Goal: Contribute content

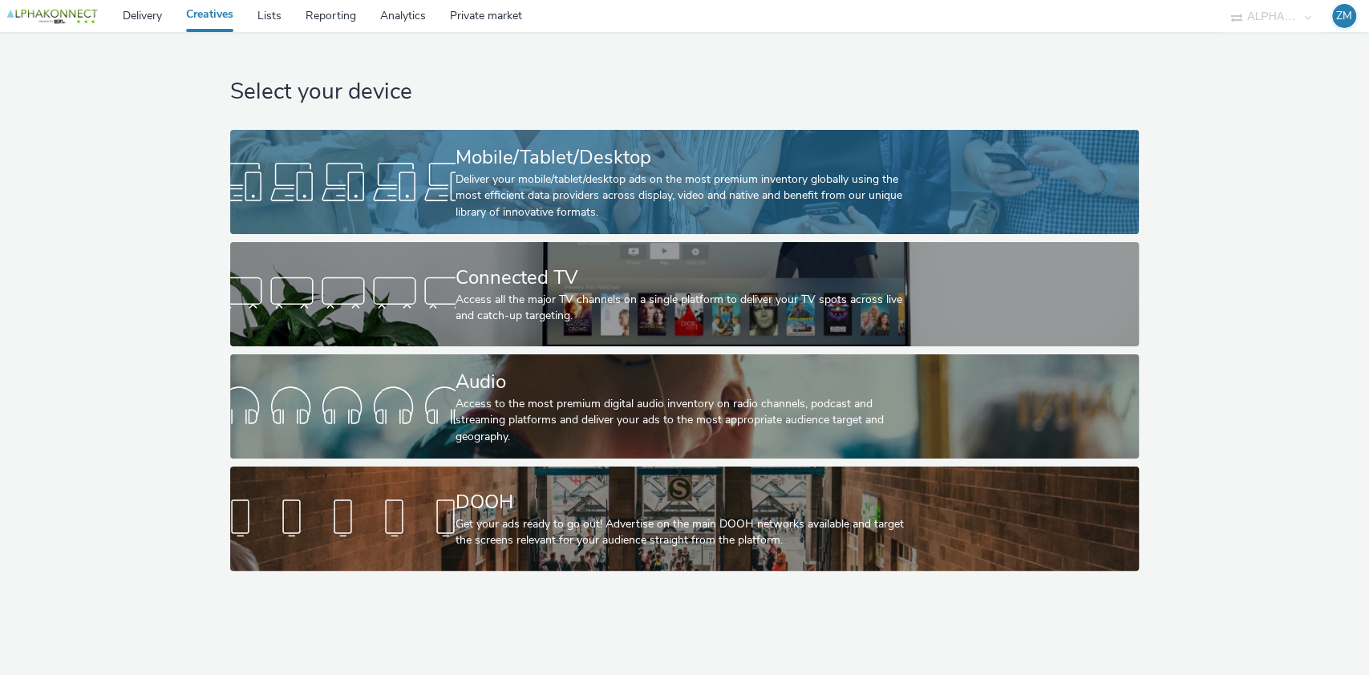
click at [462, 167] on div "Mobile/Tablet/Desktop" at bounding box center [682, 158] width 452 height 28
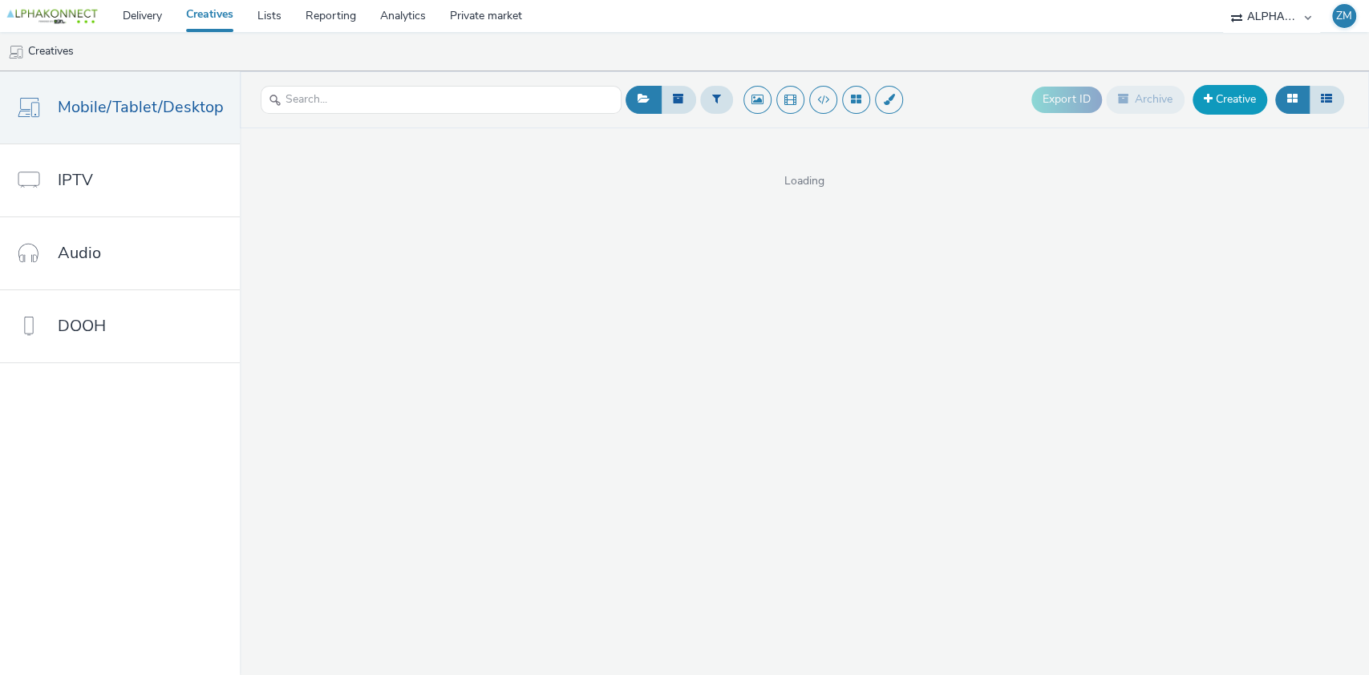
click at [1235, 105] on link "Creative" at bounding box center [1230, 99] width 75 height 29
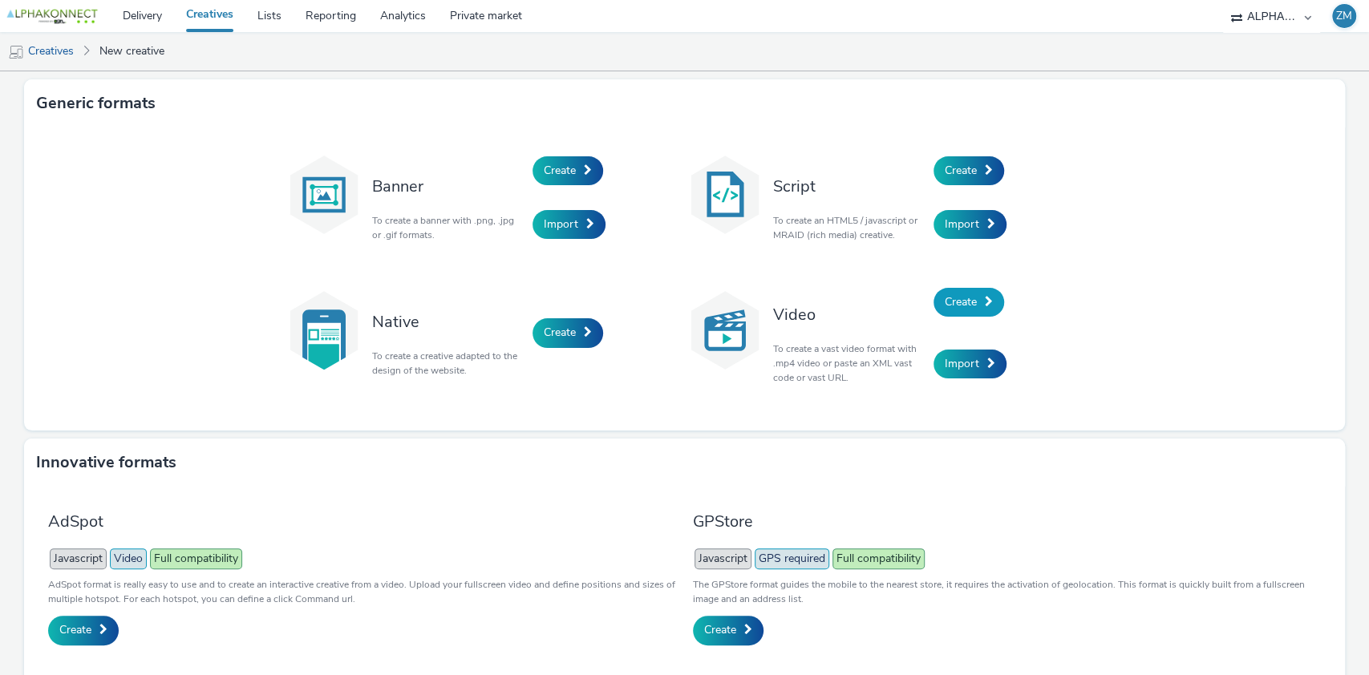
click at [954, 304] on span "Create" at bounding box center [961, 301] width 32 height 15
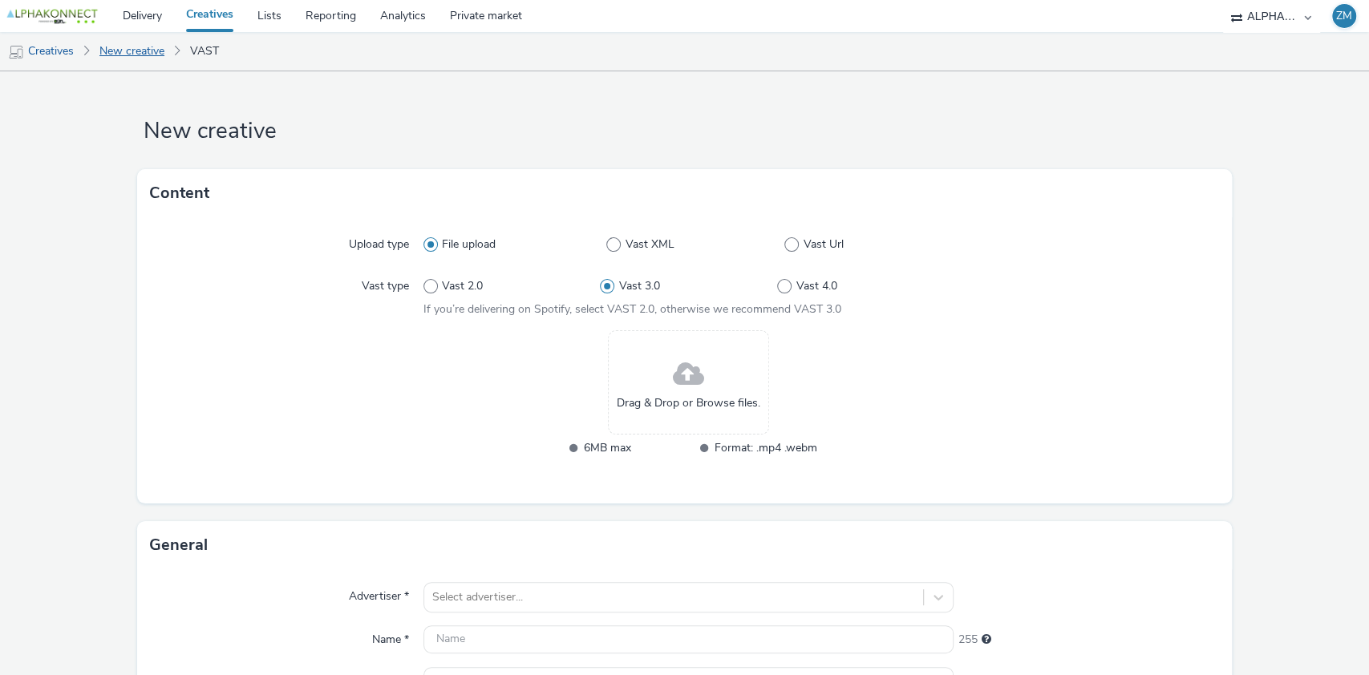
click at [131, 60] on link "New creative" at bounding box center [131, 51] width 81 height 39
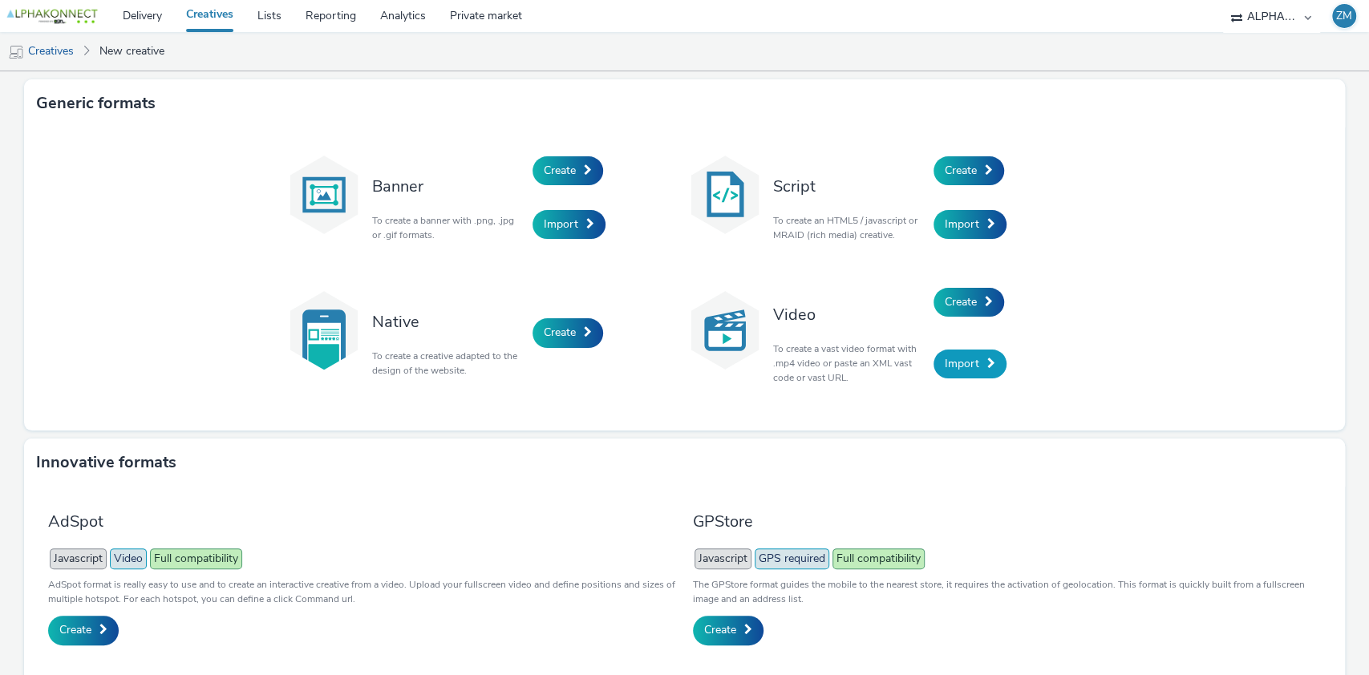
click at [958, 366] on span "Import" at bounding box center [962, 363] width 34 height 15
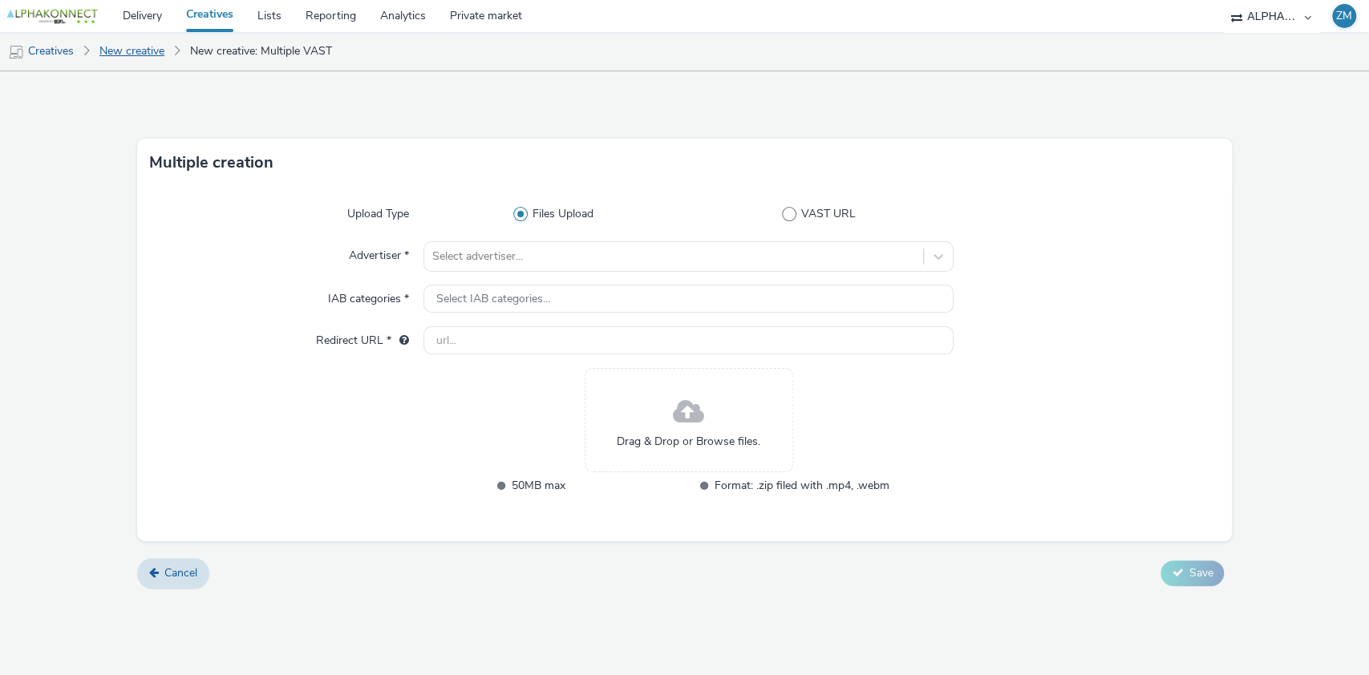
click at [124, 49] on link "New creative" at bounding box center [131, 51] width 81 height 39
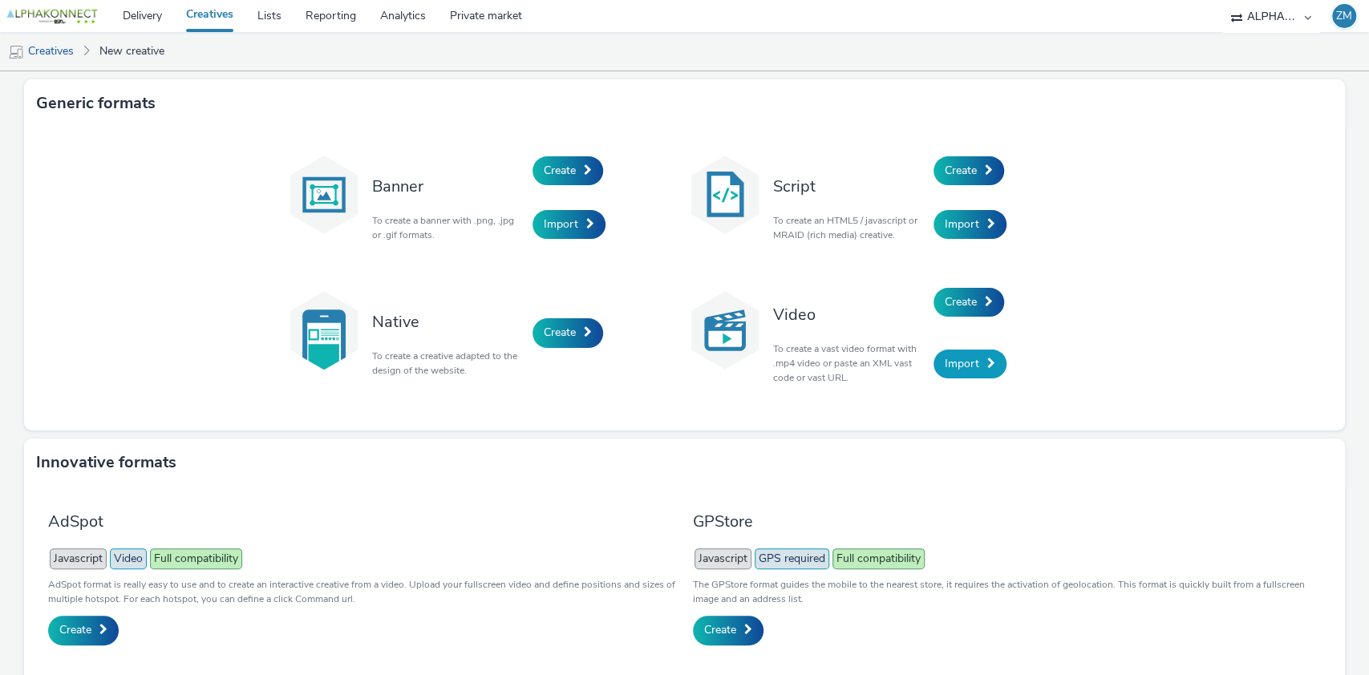
click at [956, 360] on span "Import" at bounding box center [962, 363] width 34 height 15
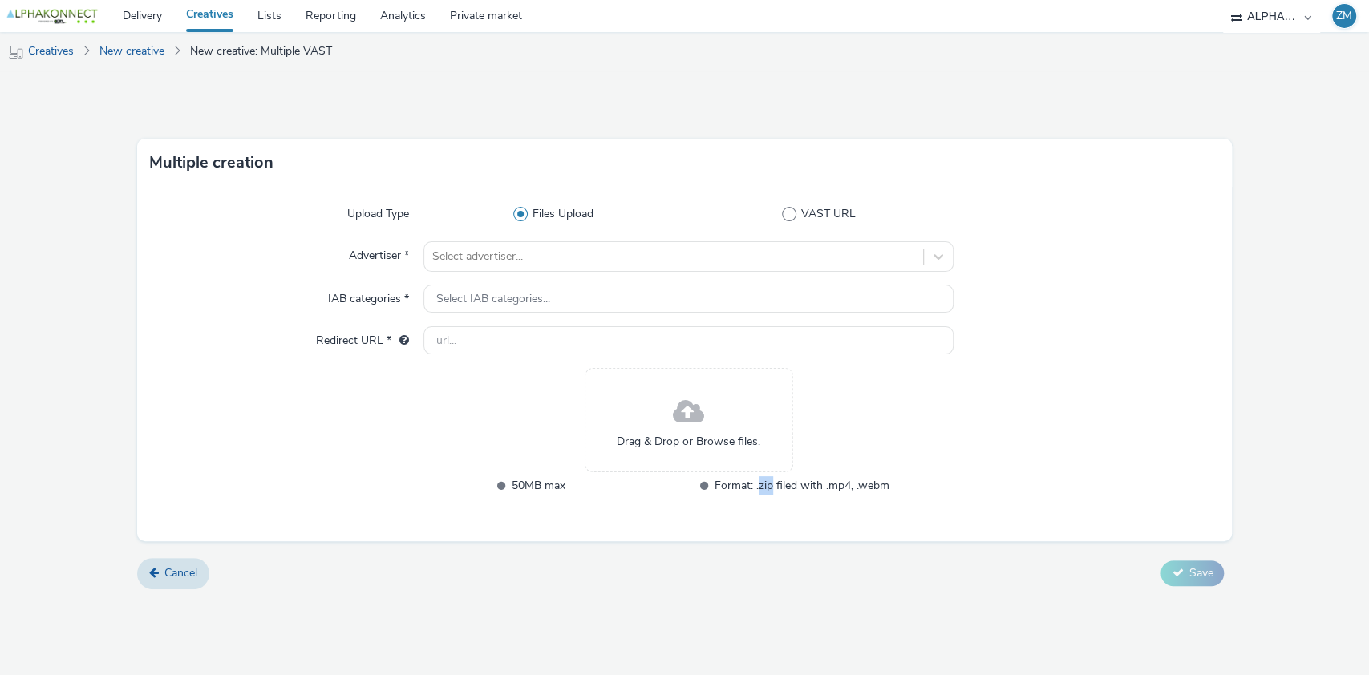
drag, startPoint x: 758, startPoint y: 486, endPoint x: 774, endPoint y: 489, distance: 16.2
click at [774, 489] on span "Format: .zip filed with .mp4, .webm" at bounding box center [802, 486] width 175 height 18
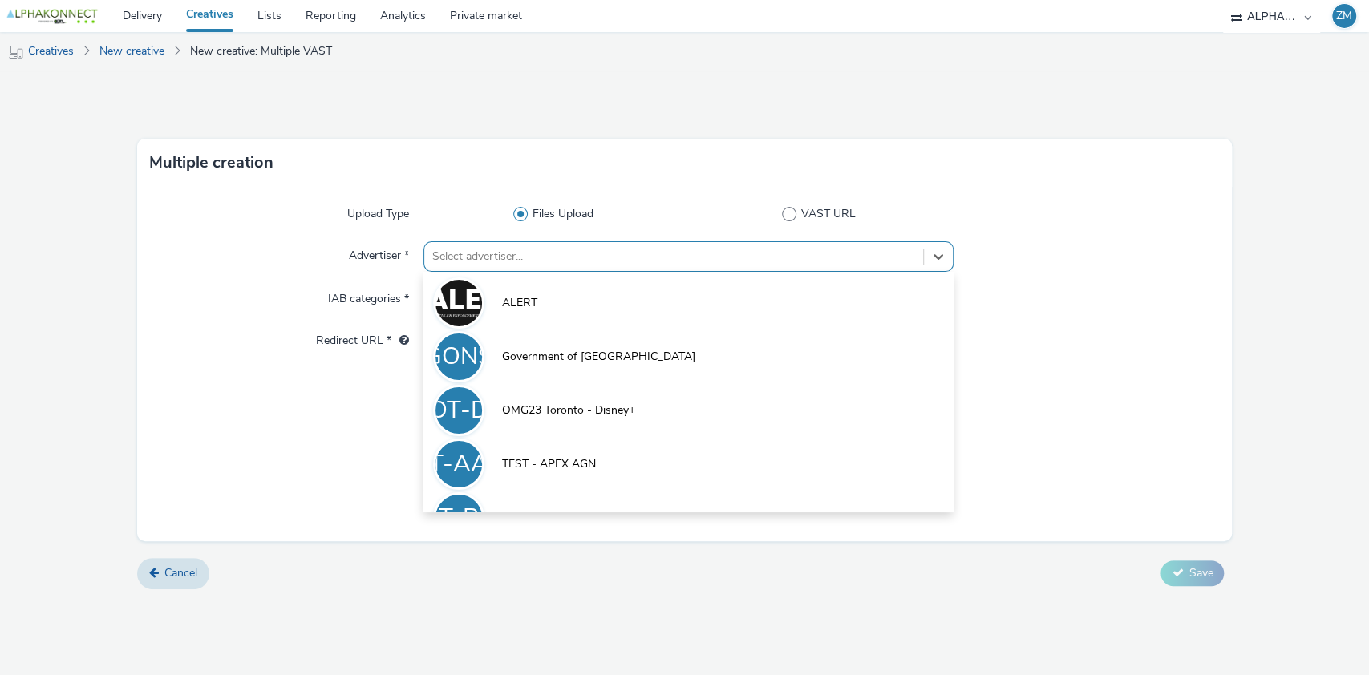
click at [540, 253] on div at bounding box center [674, 256] width 484 height 19
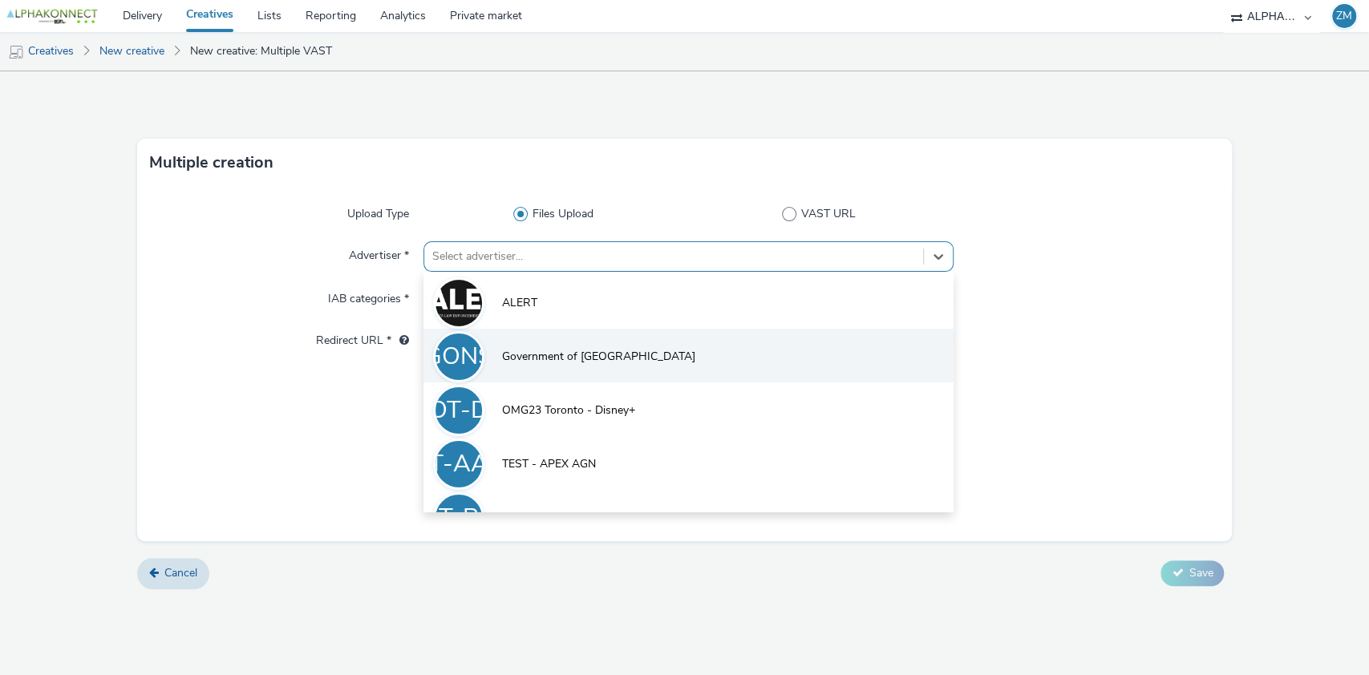
click at [601, 363] on span "Government of [GEOGRAPHIC_DATA]" at bounding box center [598, 357] width 193 height 16
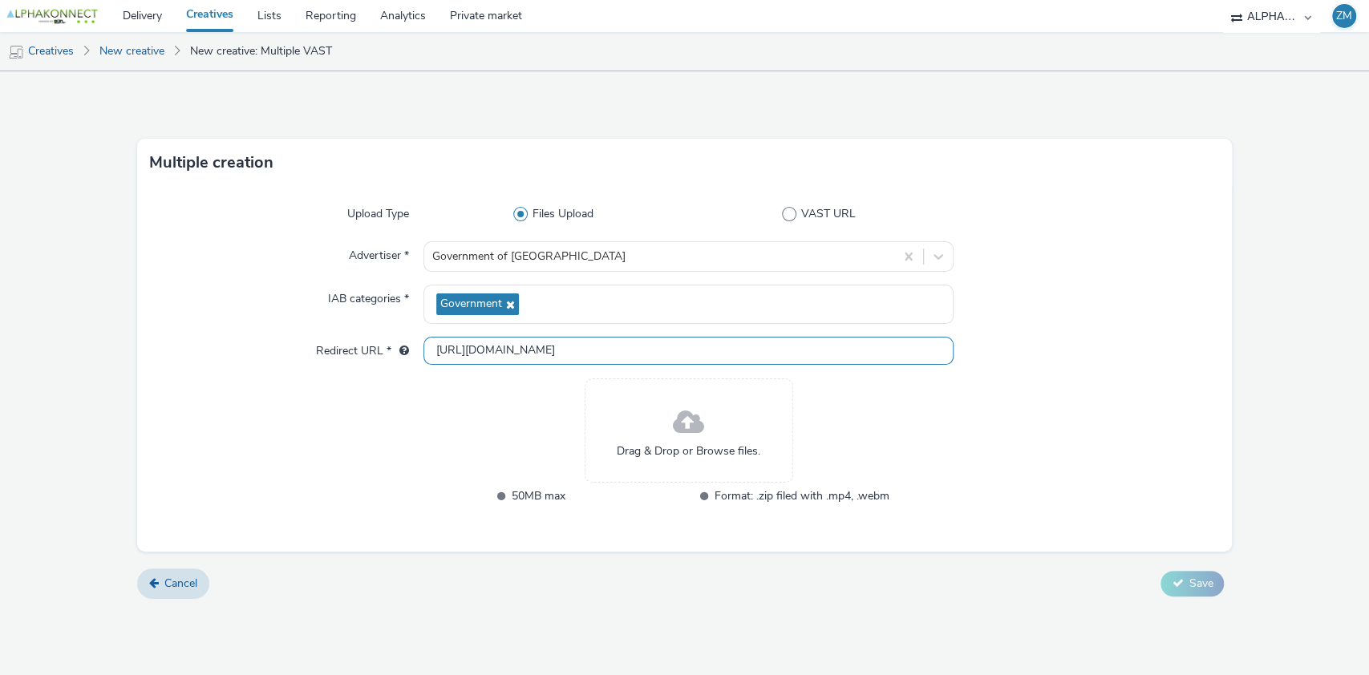
drag, startPoint x: 587, startPoint y: 356, endPoint x: 412, endPoint y: 353, distance: 175.7
click at [412, 353] on div "Redirect URL * [URL][DOMAIN_NAME]" at bounding box center [685, 351] width 1070 height 29
paste input "s://[DOMAIN_NAME][URL]"
type input "[URL][DOMAIN_NAME]"
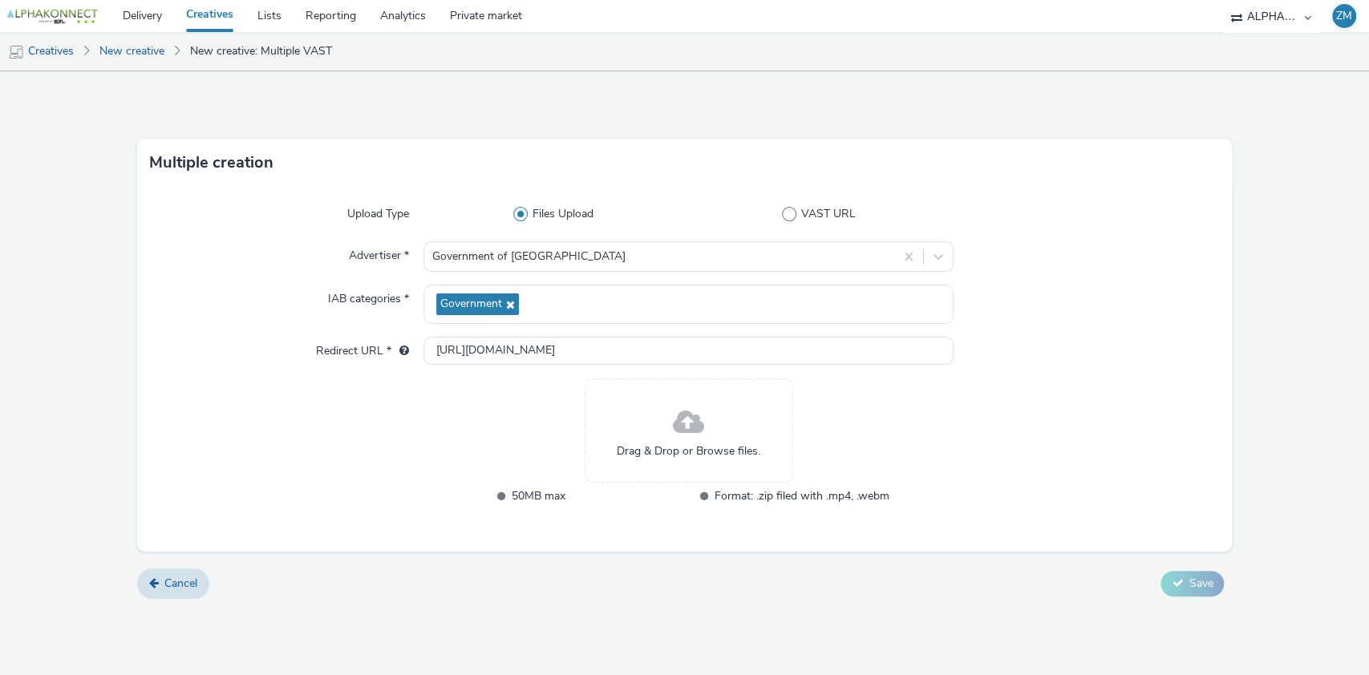
scroll to position [0, 0]
click at [412, 411] on div at bounding box center [287, 453] width 274 height 148
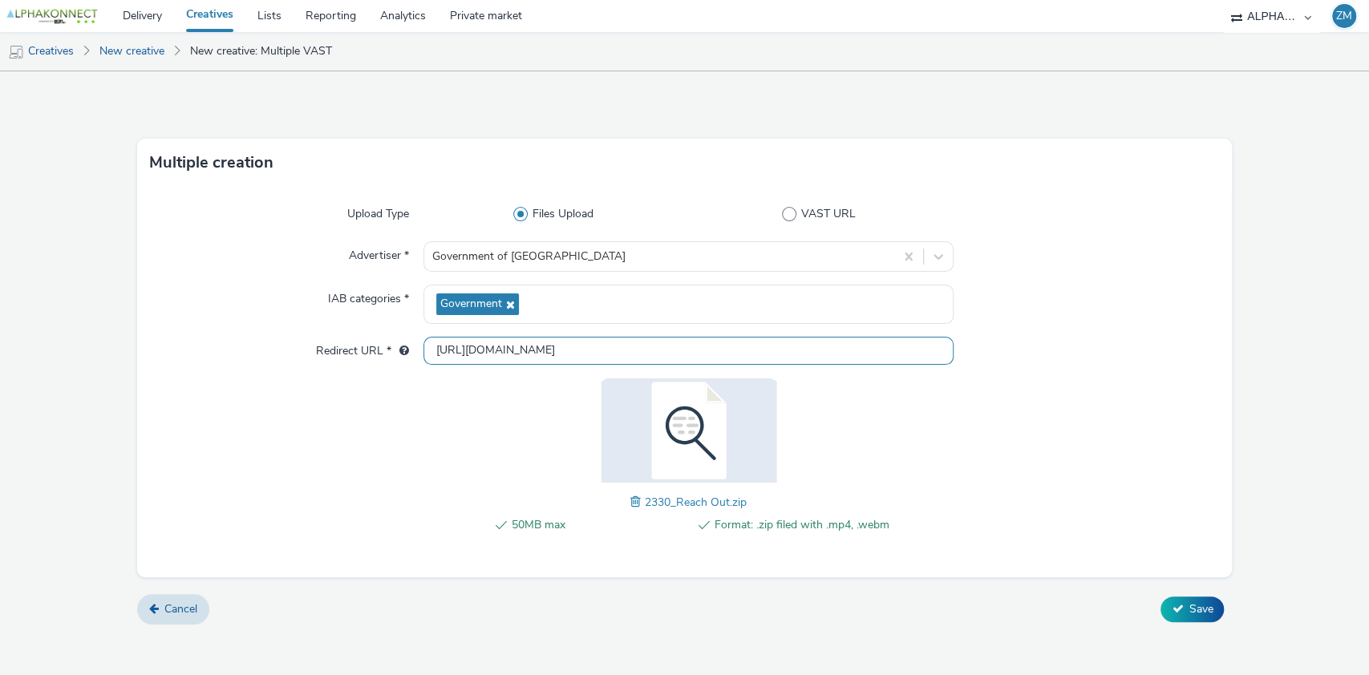
drag, startPoint x: 469, startPoint y: 346, endPoint x: 714, endPoint y: 345, distance: 245.5
click at [714, 345] on input "[URL][DOMAIN_NAME]" at bounding box center [689, 351] width 531 height 28
click at [475, 433] on div "50MB max Format: .zip filed with .mp4, .webm 2330_Reach Out.zip" at bounding box center [689, 465] width 531 height 172
click at [475, 435] on div "50MB max Format: .zip filed with .mp4, .webm 2330_Reach Out.zip" at bounding box center [689, 465] width 531 height 172
click at [1203, 606] on span "Save" at bounding box center [1201, 609] width 24 height 15
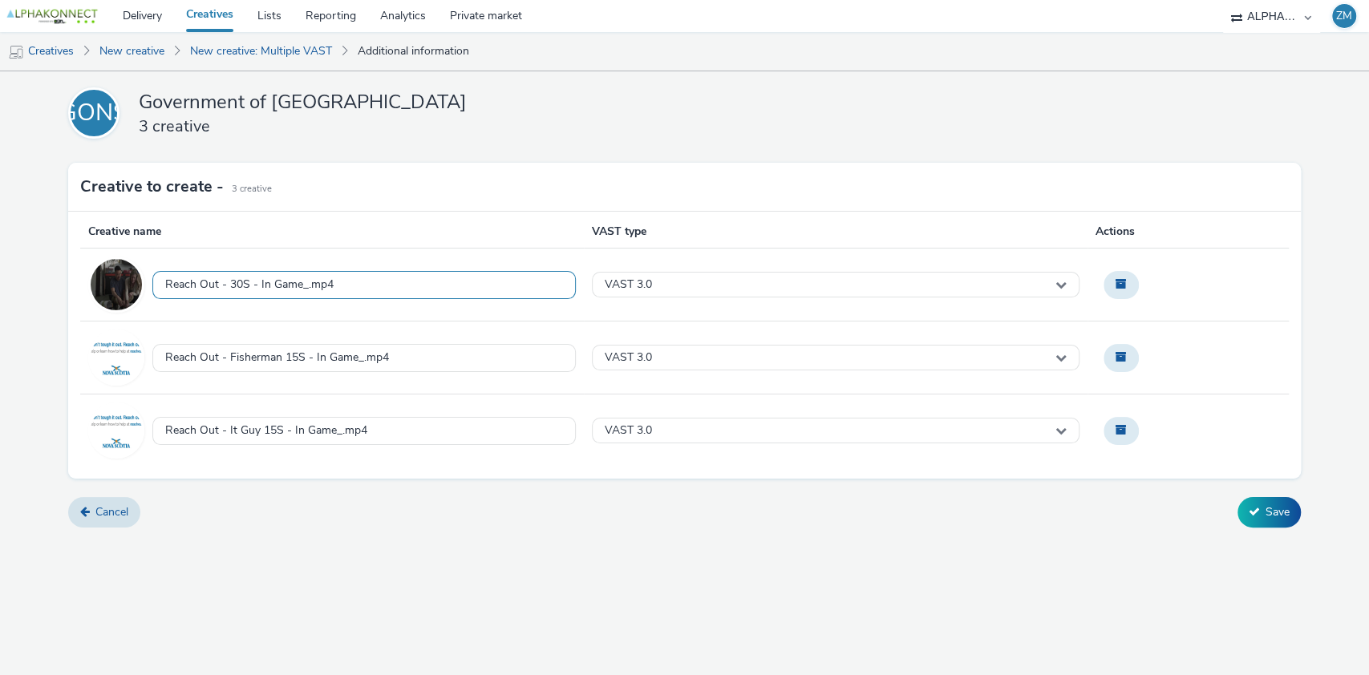
click at [304, 286] on div "Reach Out - 30S - In Game_.mp4" at bounding box center [249, 285] width 168 height 14
click at [112, 372] on img at bounding box center [116, 358] width 56 height 56
click at [698, 591] on div "GONS Government of Nova Scotia 3 creative Creative to create - 3 Creative Creat…" at bounding box center [684, 373] width 1369 height 604
drag, startPoint x: 1256, startPoint y: 510, endPoint x: 1085, endPoint y: 527, distance: 170.9
click at [1089, 525] on div "Cancel Save" at bounding box center [684, 512] width 1232 height 30
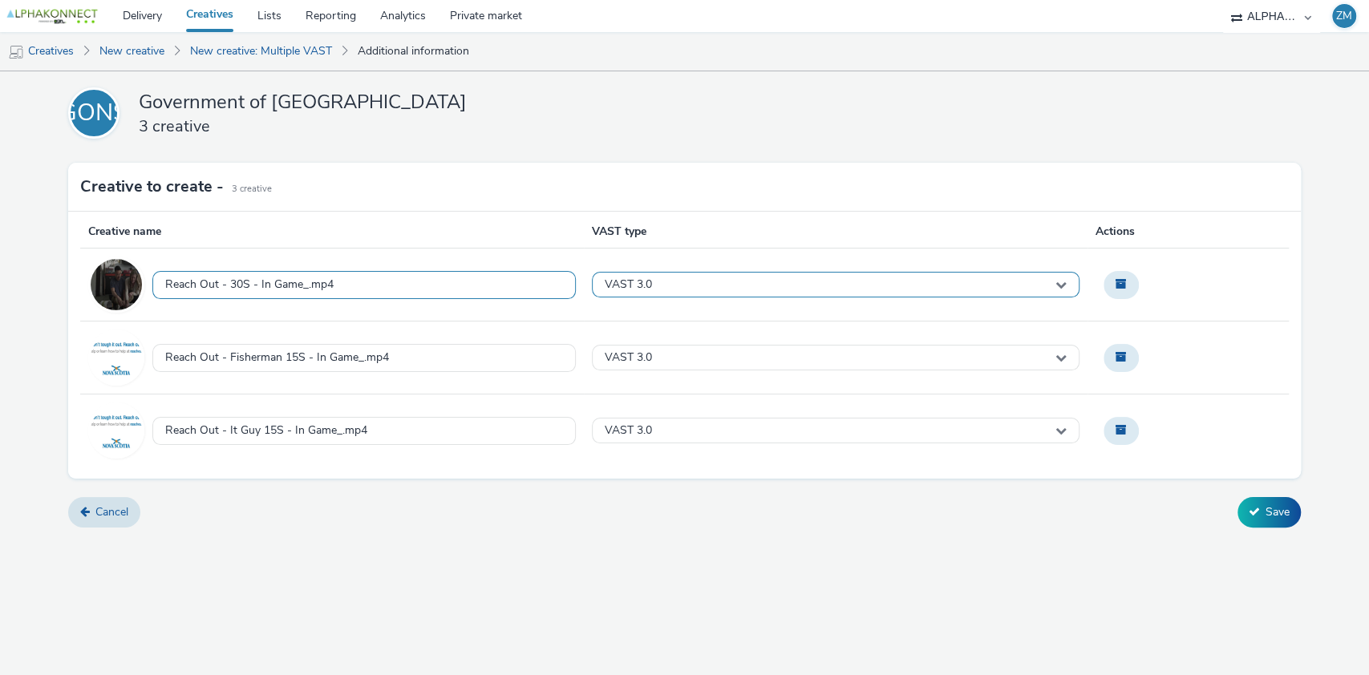
click at [1059, 282] on icon at bounding box center [1061, 284] width 11 height 11
click at [1061, 281] on icon at bounding box center [1061, 284] width 11 height 11
click at [1057, 282] on icon at bounding box center [1061, 284] width 11 height 11
click at [1059, 279] on icon at bounding box center [1061, 284] width 11 height 11
click at [863, 573] on div "GONS Government of Nova Scotia 3 creative Creative to create - 3 Creative Creat…" at bounding box center [684, 373] width 1369 height 604
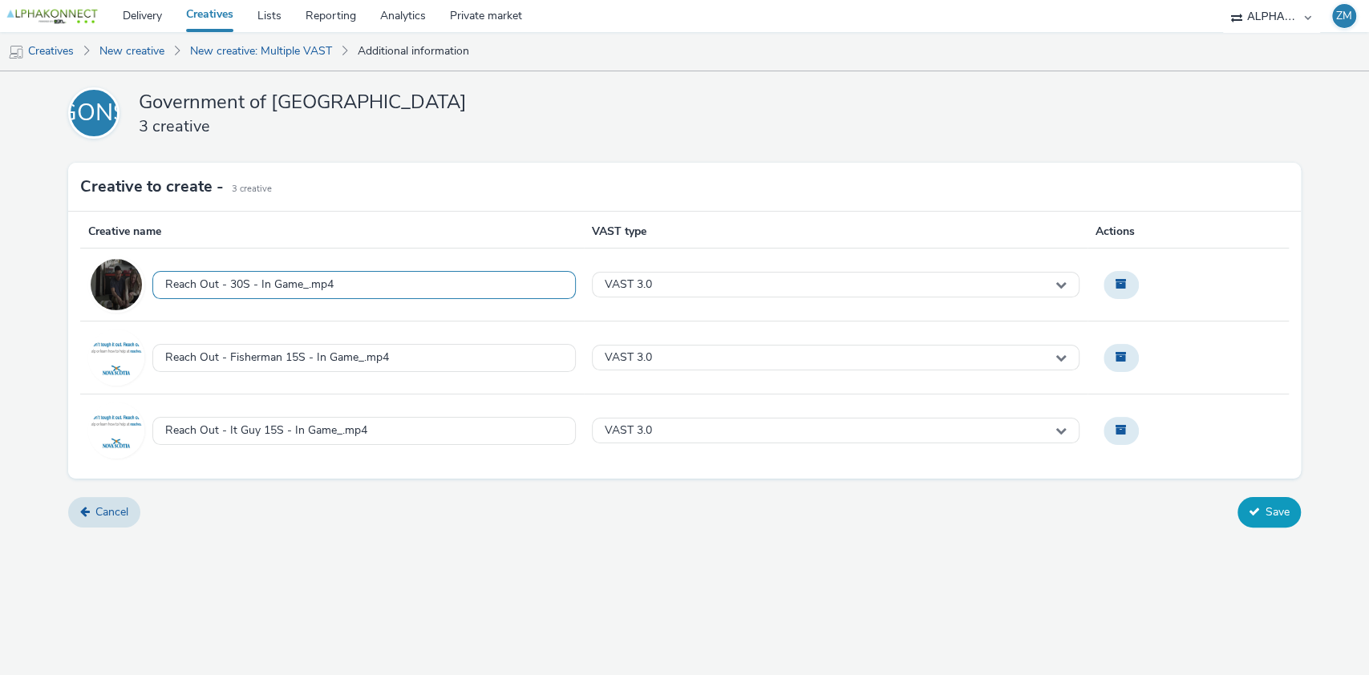
click at [1273, 511] on button "Save" at bounding box center [1269, 512] width 63 height 30
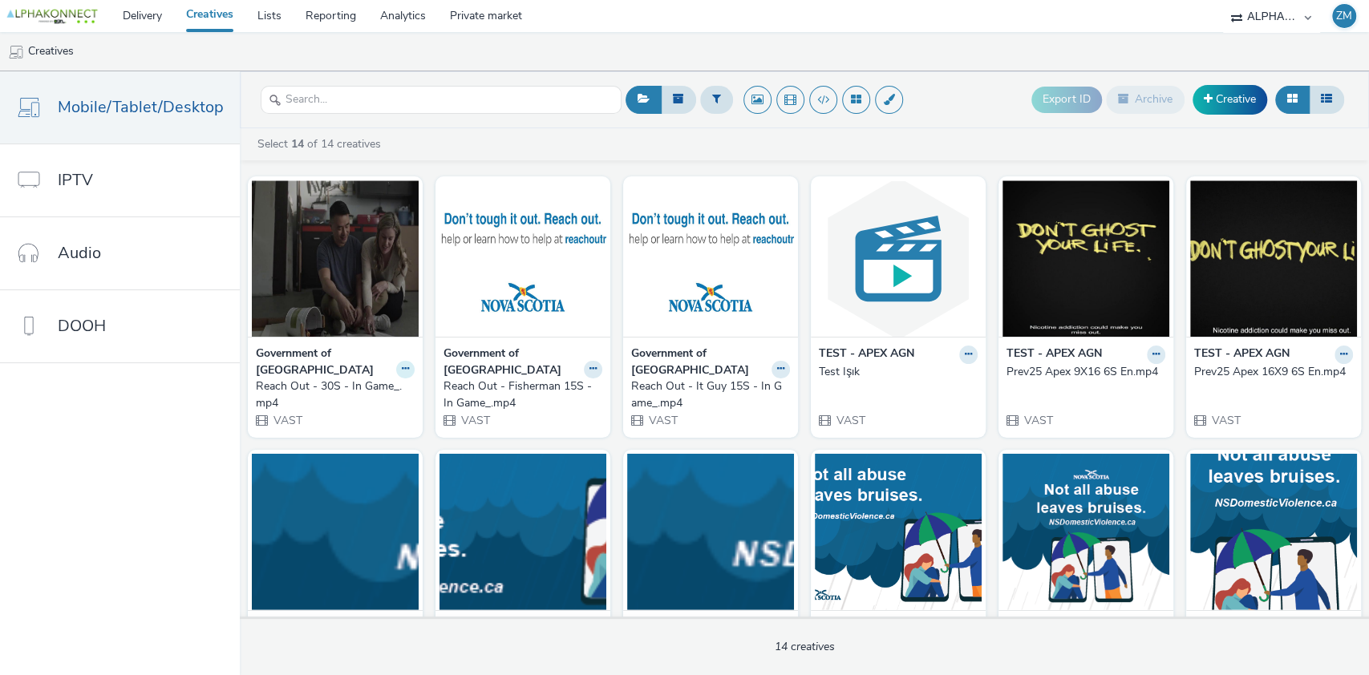
click at [402, 369] on icon at bounding box center [405, 369] width 7 height 10
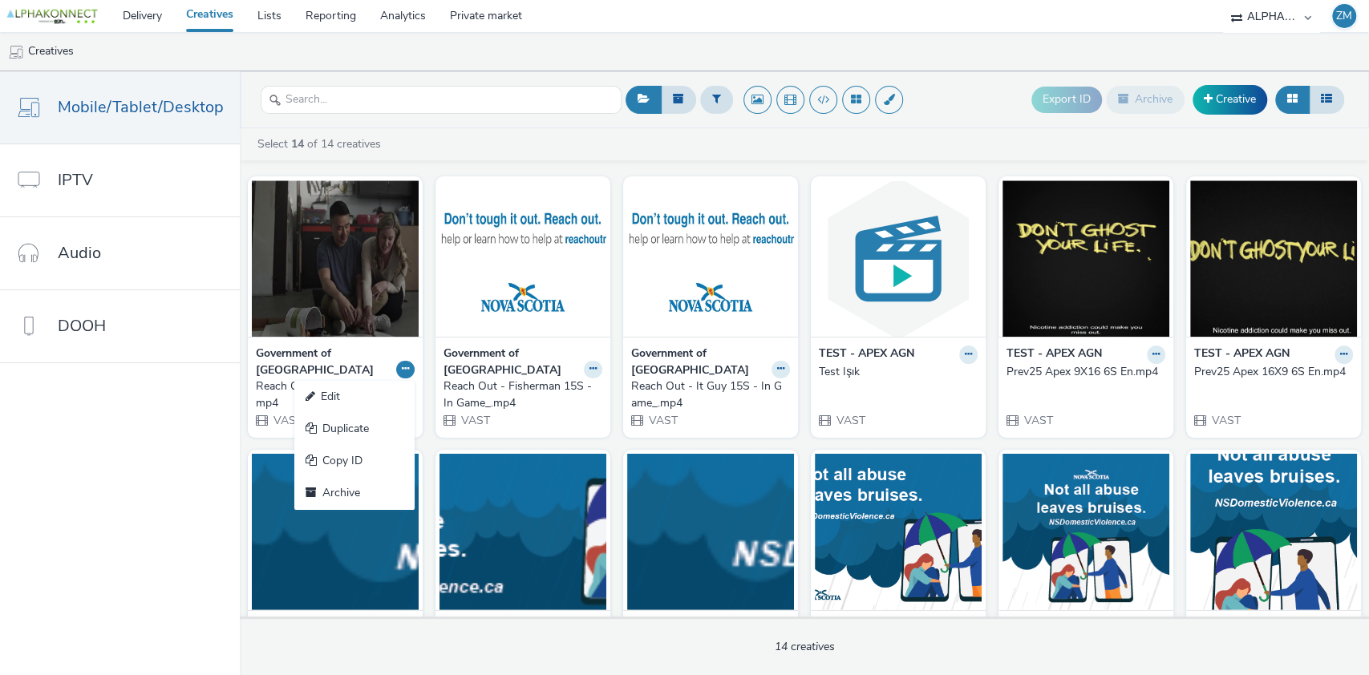
click at [402, 370] on icon at bounding box center [405, 369] width 7 height 10
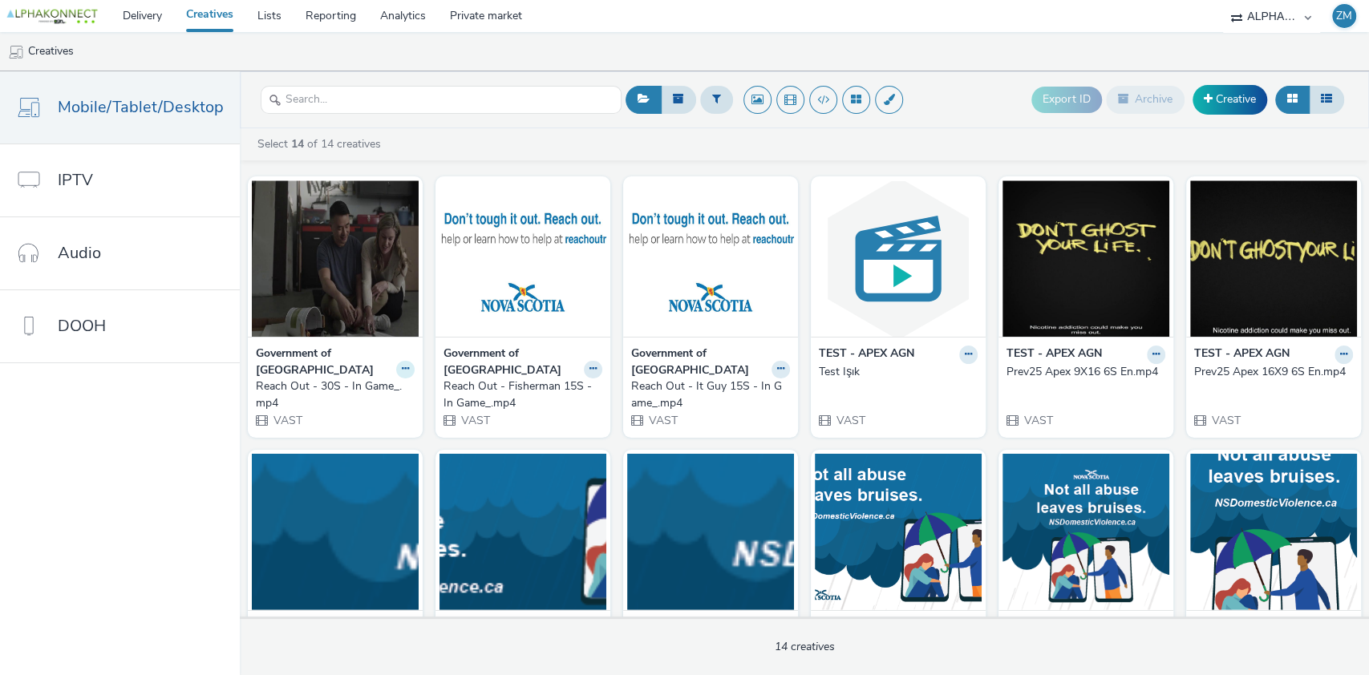
click at [402, 365] on icon at bounding box center [405, 369] width 7 height 10
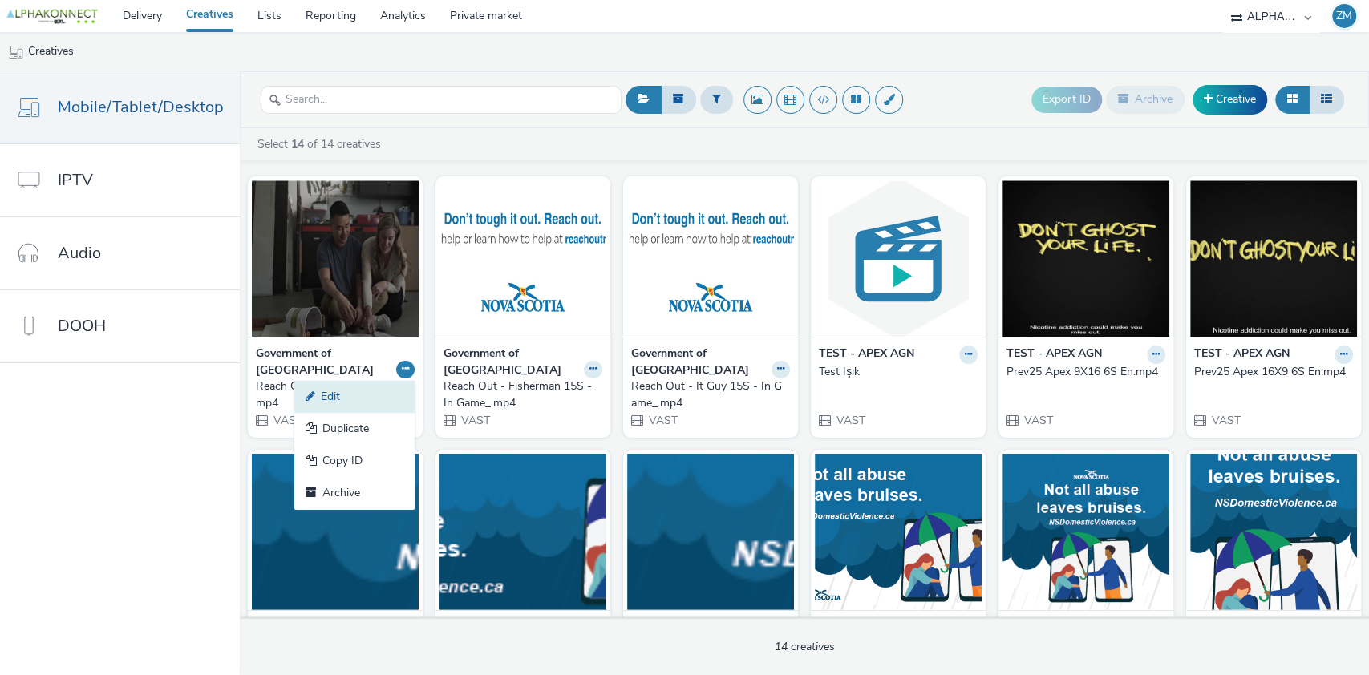
click at [344, 396] on link "Edit" at bounding box center [354, 397] width 120 height 32
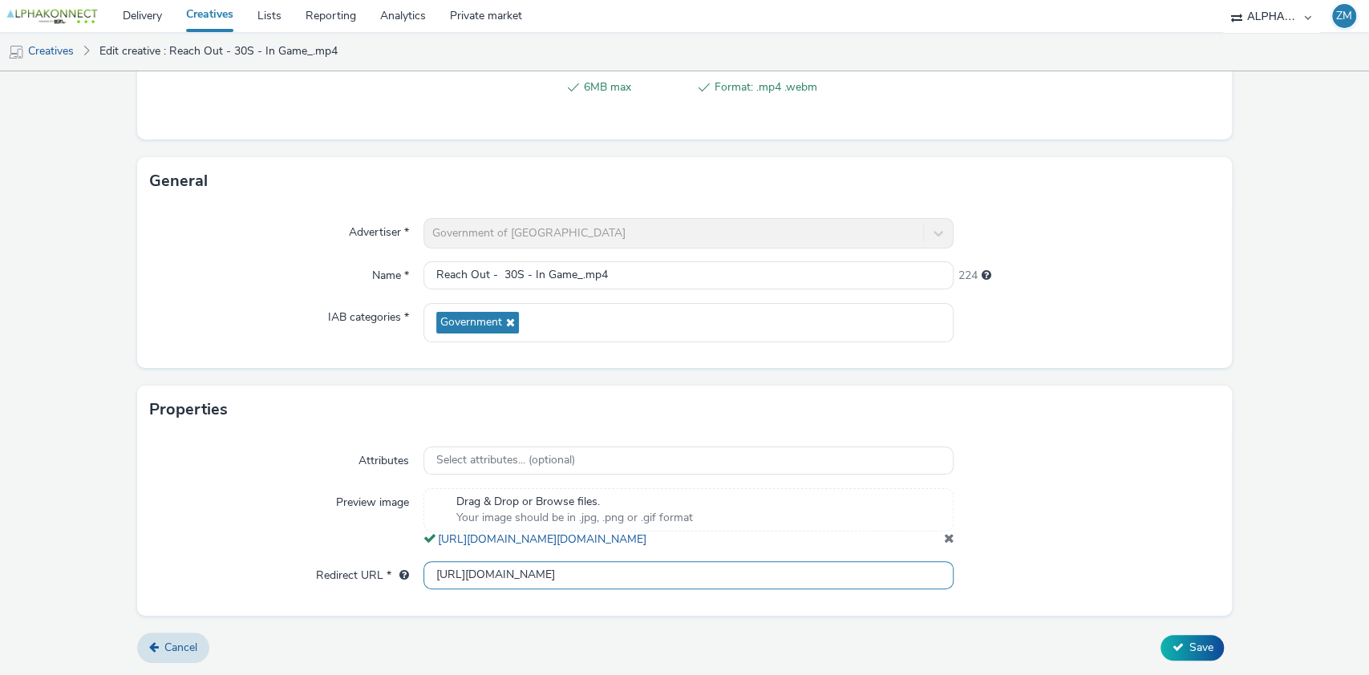
scroll to position [0, 103]
drag, startPoint x: 503, startPoint y: 572, endPoint x: 1016, endPoint y: 590, distance: 513.8
click at [1016, 590] on div "Attributes Select attributes... (optional) Preview image Drag & Drop or Browse …" at bounding box center [685, 524] width 1096 height 181
click at [160, 645] on link "Cancel" at bounding box center [173, 648] width 72 height 30
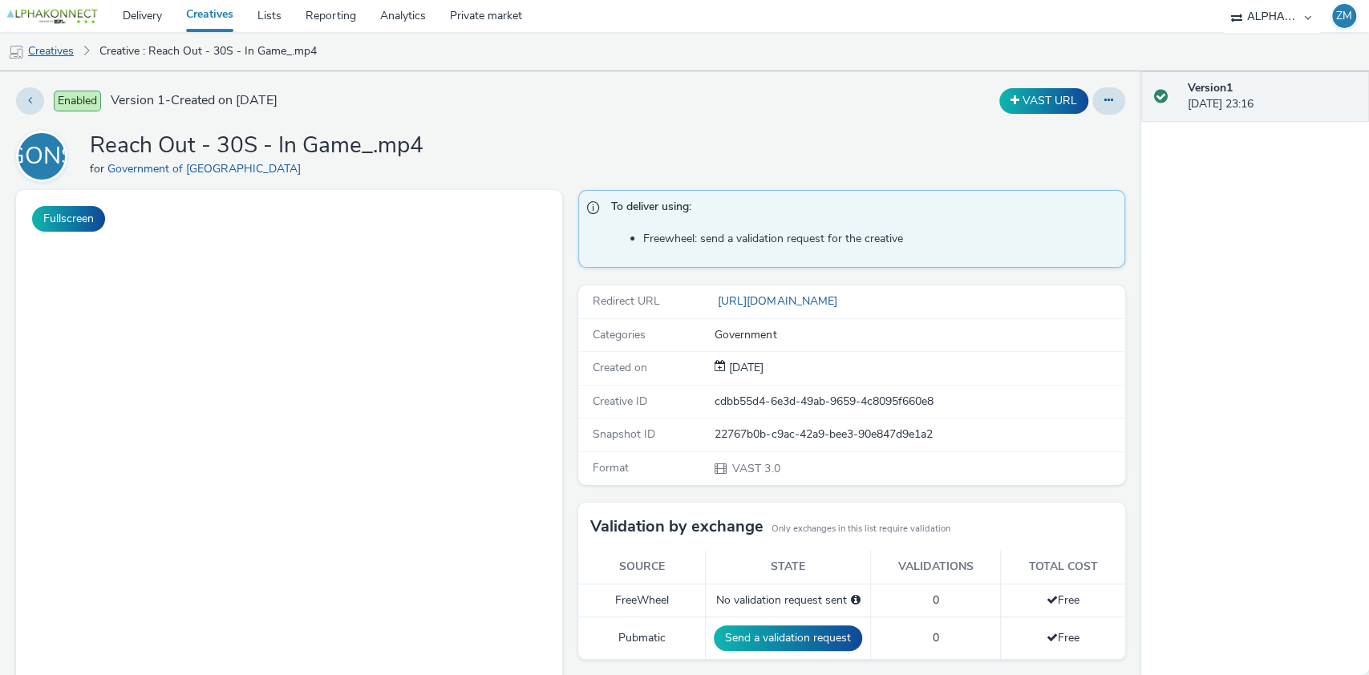
click at [53, 52] on link "Creatives" at bounding box center [41, 51] width 82 height 39
click at [58, 51] on link "Creatives" at bounding box center [41, 51] width 82 height 39
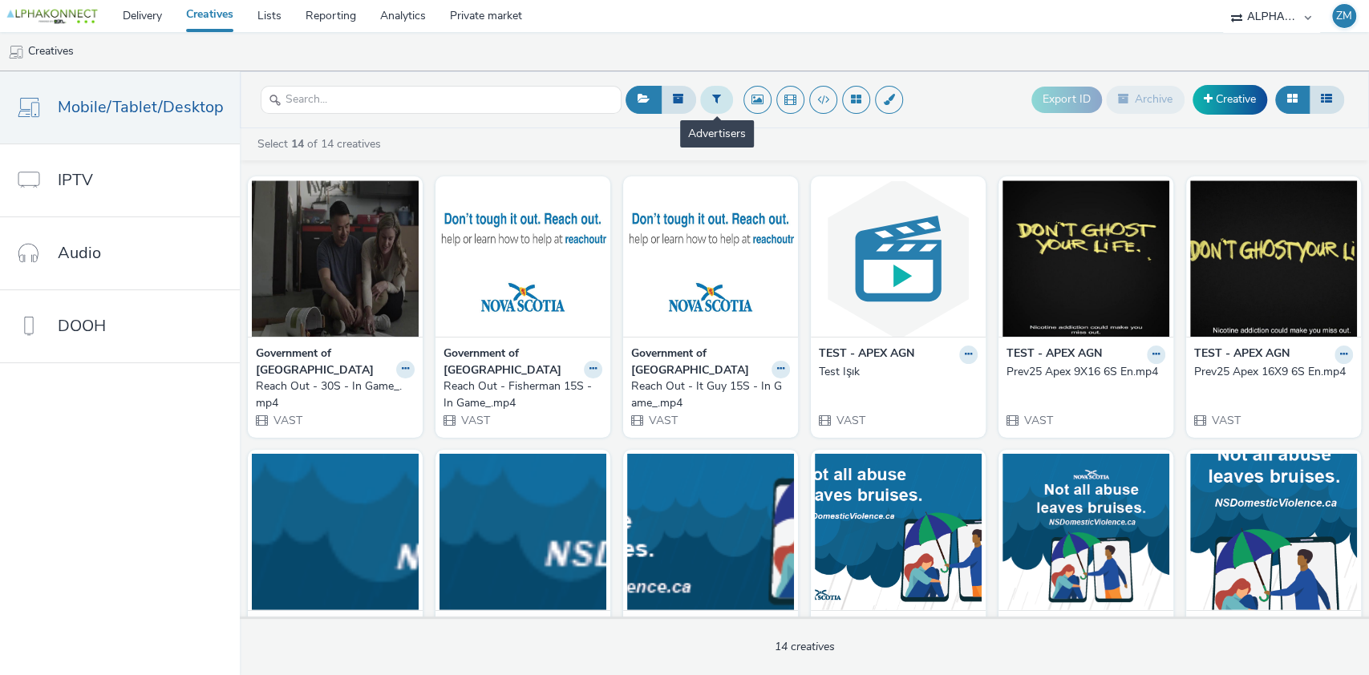
click at [712, 104] on icon at bounding box center [716, 98] width 9 height 11
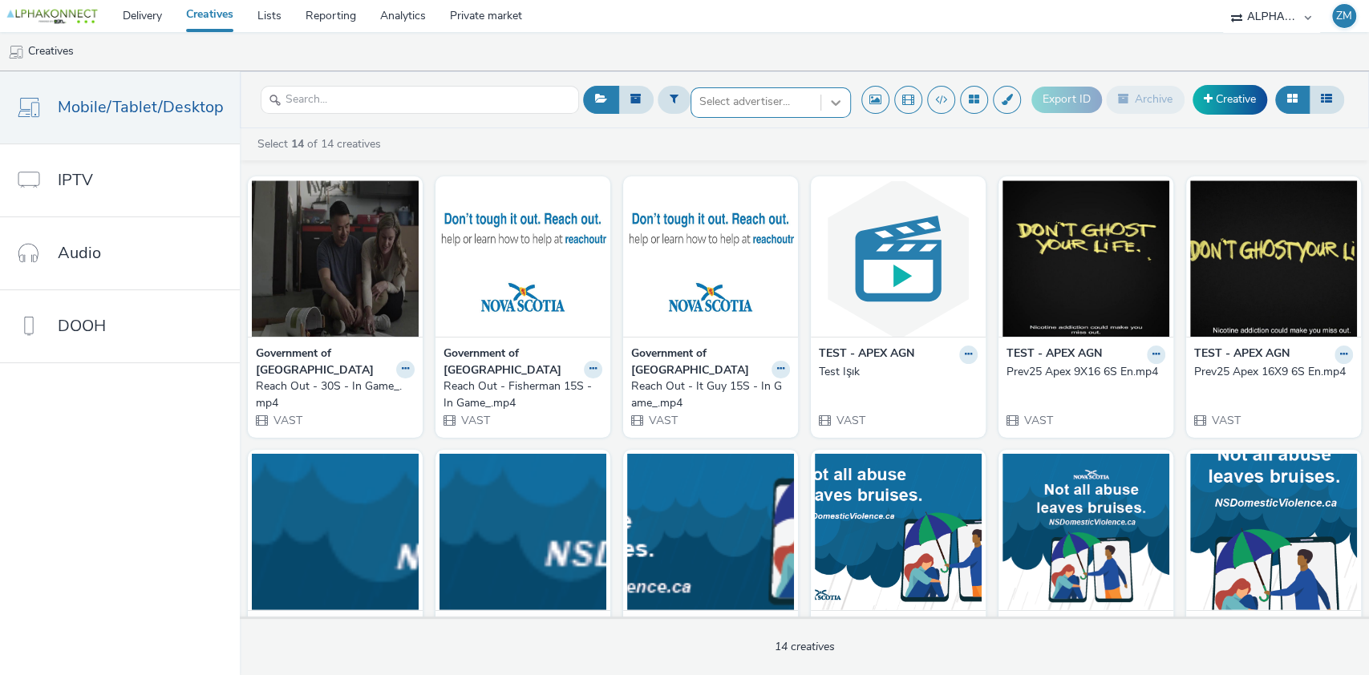
click at [842, 101] on icon at bounding box center [836, 103] width 16 height 16
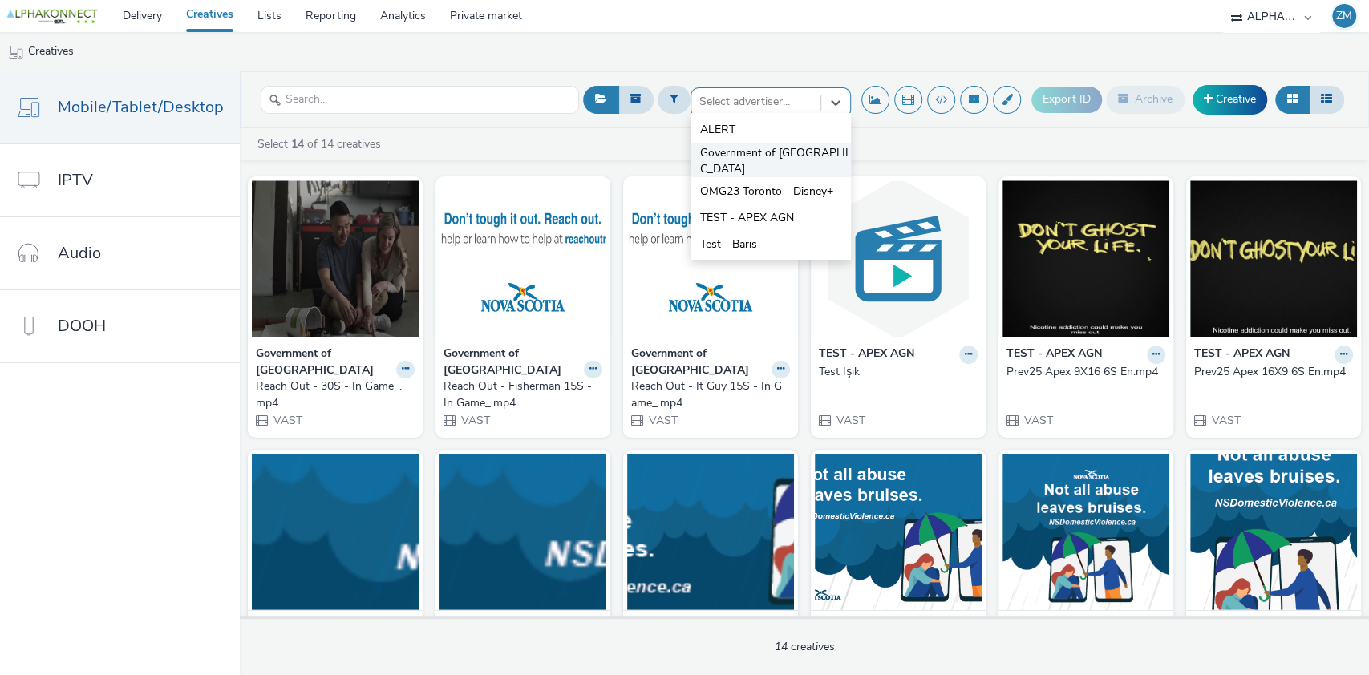
click at [786, 154] on span "Government of [GEOGRAPHIC_DATA]" at bounding box center [775, 161] width 151 height 33
